Goal: Transaction & Acquisition: Purchase product/service

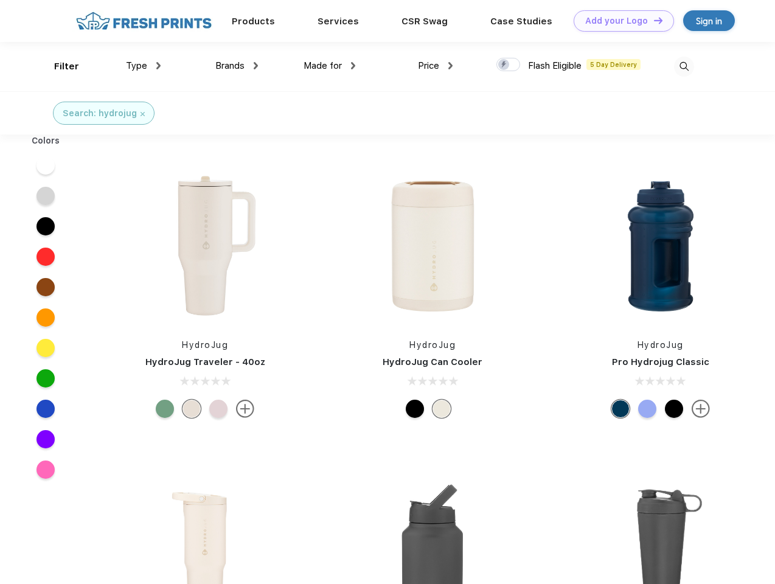
scroll to position [1, 0]
click at [619, 21] on link "Add your Logo Design Tool" at bounding box center [624, 20] width 100 height 21
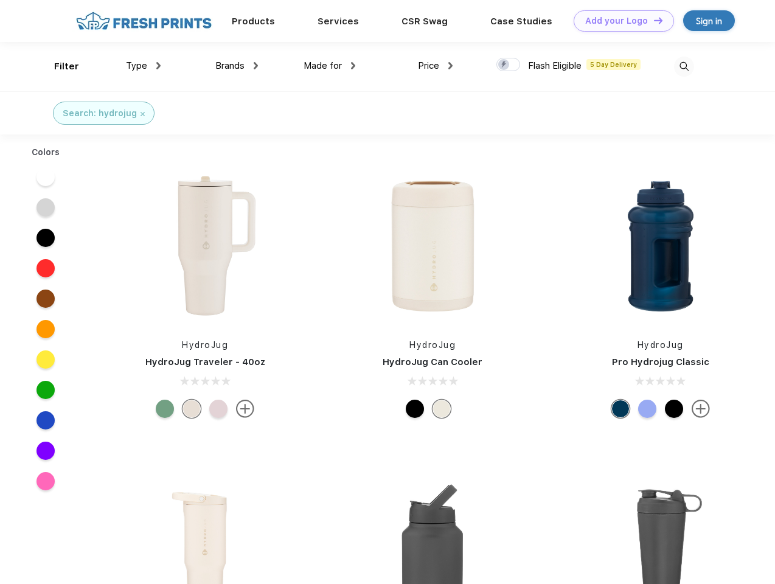
click at [0, 0] on div "Design Tool" at bounding box center [0, 0] width 0 height 0
click at [653, 20] on link "Add your Logo Design Tool" at bounding box center [624, 20] width 100 height 21
click at [58, 66] on div "Filter" at bounding box center [66, 67] width 25 height 14
click at [144, 66] on span "Type" at bounding box center [136, 65] width 21 height 11
click at [237, 66] on span "Brands" at bounding box center [229, 65] width 29 height 11
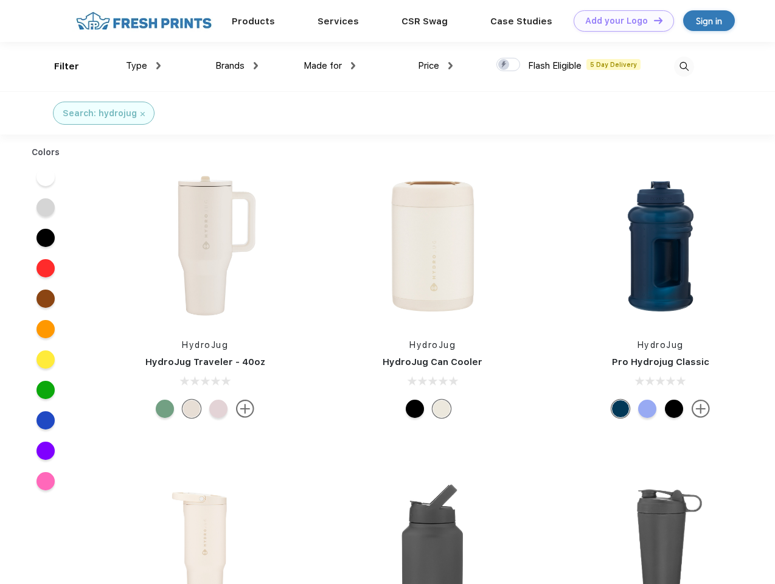
click at [330, 66] on span "Made for" at bounding box center [323, 65] width 38 height 11
click at [436, 66] on span "Price" at bounding box center [428, 65] width 21 height 11
click at [509, 65] on div at bounding box center [508, 64] width 24 height 13
click at [504, 65] on input "checkbox" at bounding box center [500, 61] width 8 height 8
click at [684, 66] on img at bounding box center [684, 67] width 20 height 20
